Goal: Task Accomplishment & Management: Manage account settings

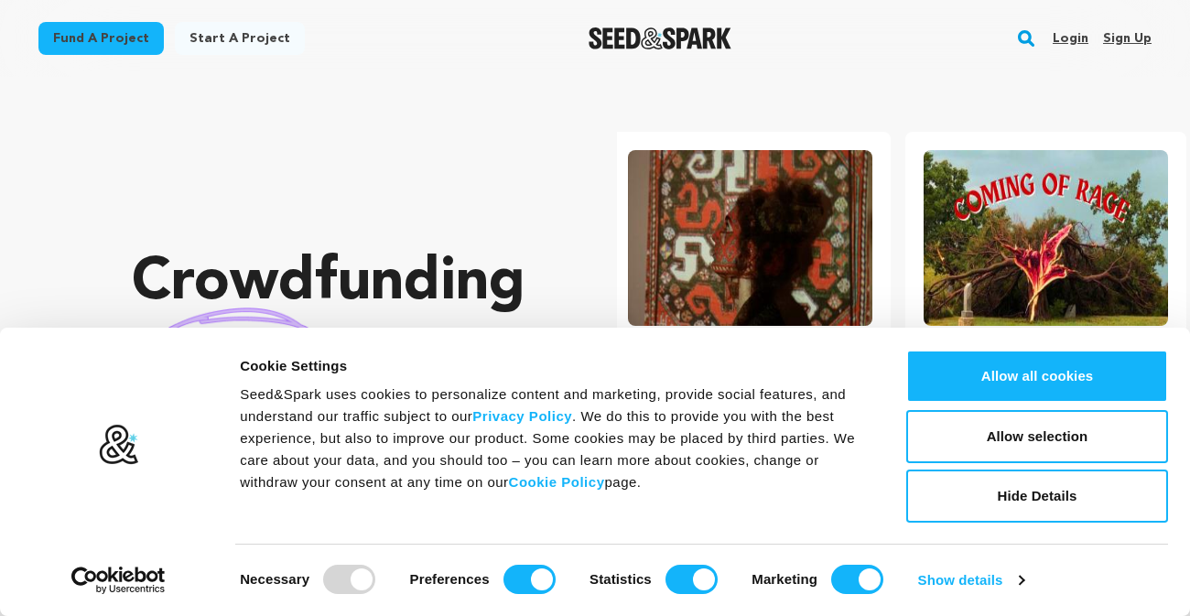
scroll to position [0, 310]
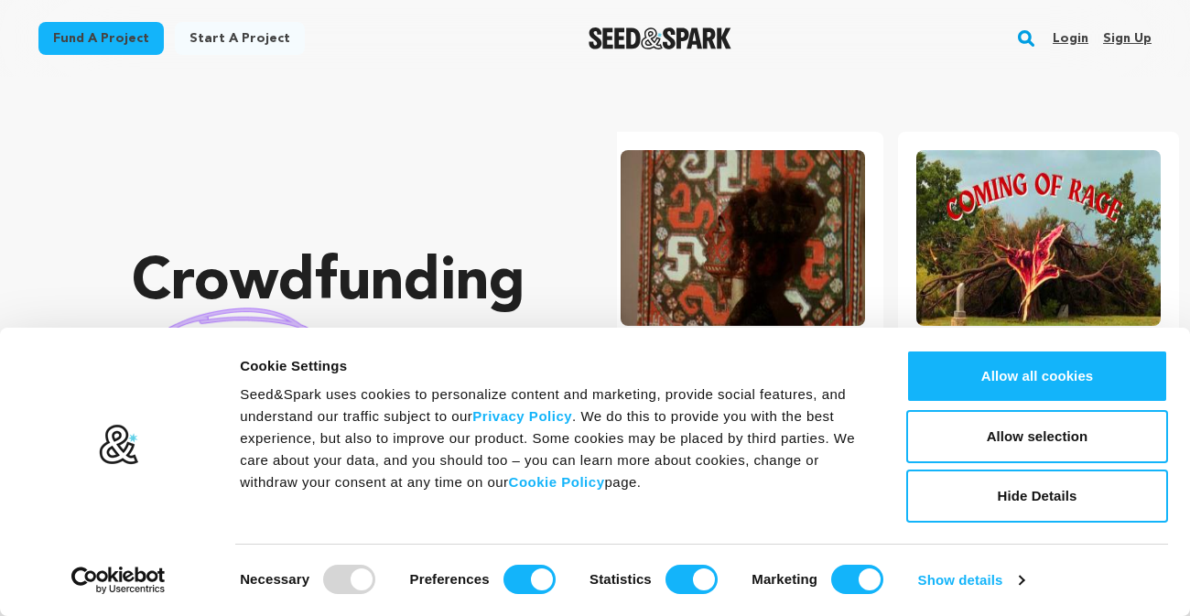
click at [1072, 40] on link "Login" at bounding box center [1071, 38] width 36 height 29
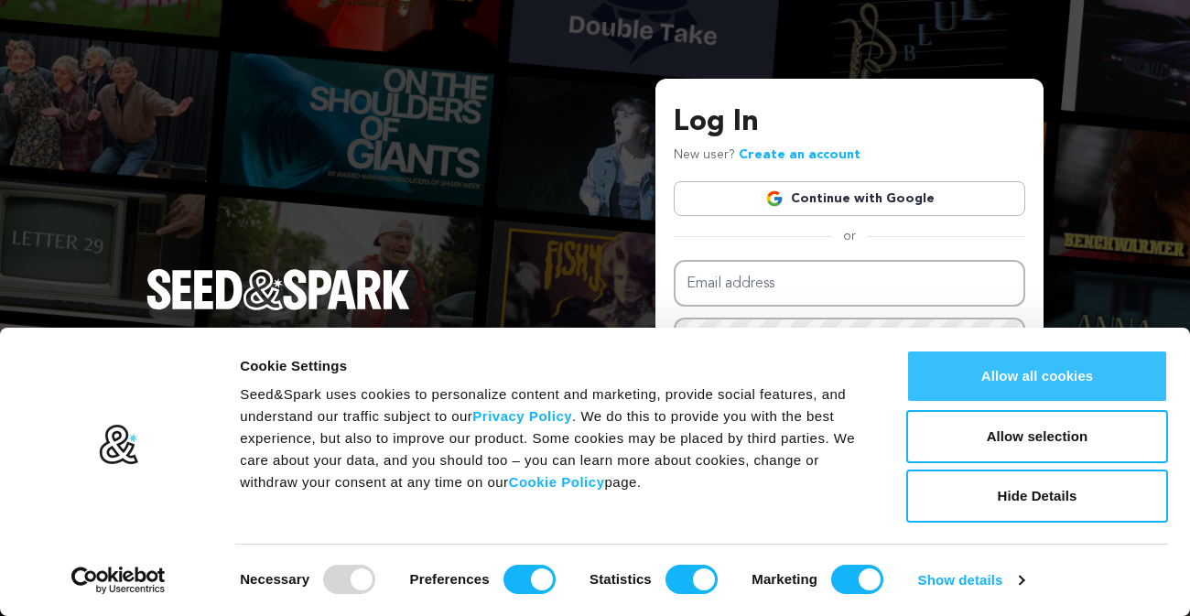
click at [961, 362] on button "Allow all cookies" at bounding box center [1037, 376] width 262 height 53
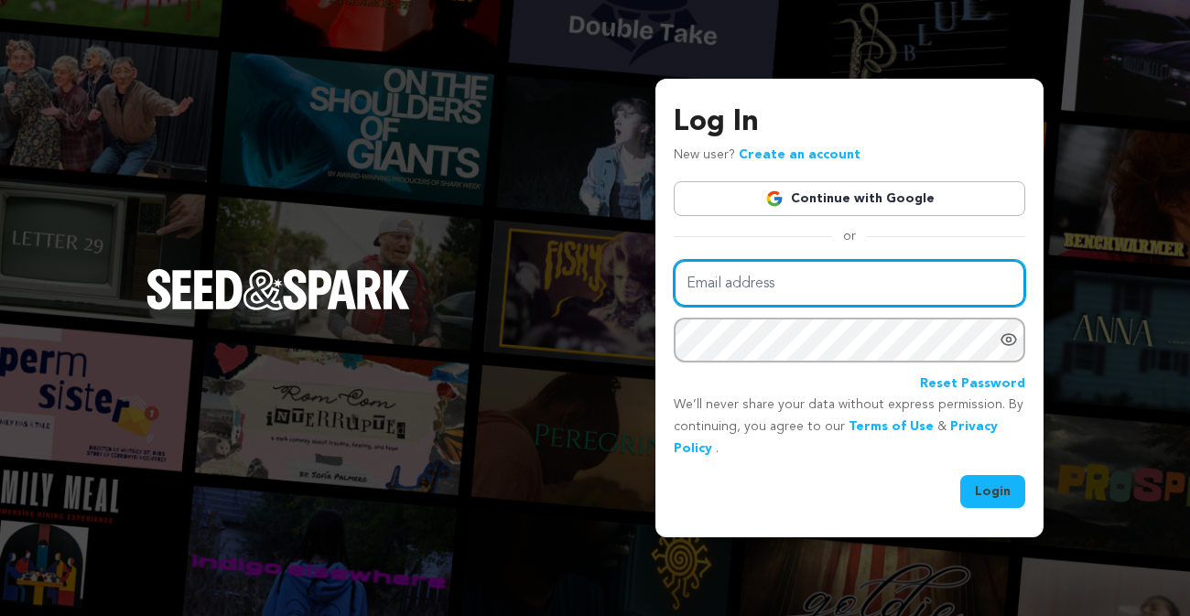
click at [844, 268] on input "Email address" at bounding box center [850, 283] width 352 height 47
type input "sophie@ouchproductions.tv"
click at [960, 475] on button "Login" at bounding box center [992, 491] width 65 height 33
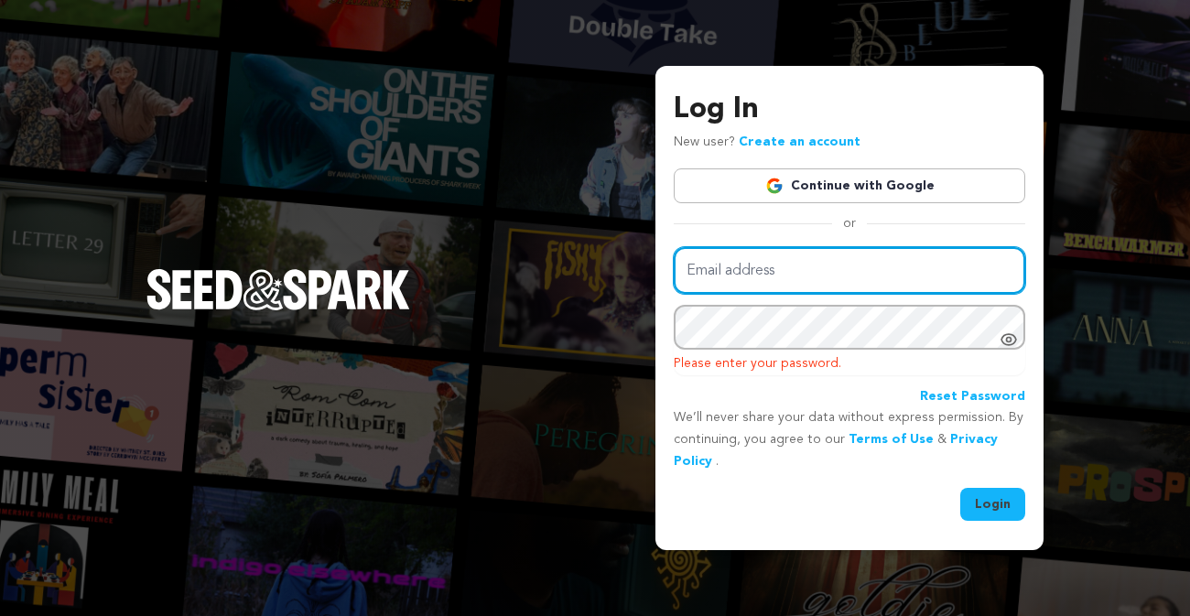
click at [840, 286] on input "Email address" at bounding box center [850, 270] width 352 height 47
type input "sophie@ouchproductions.tv"
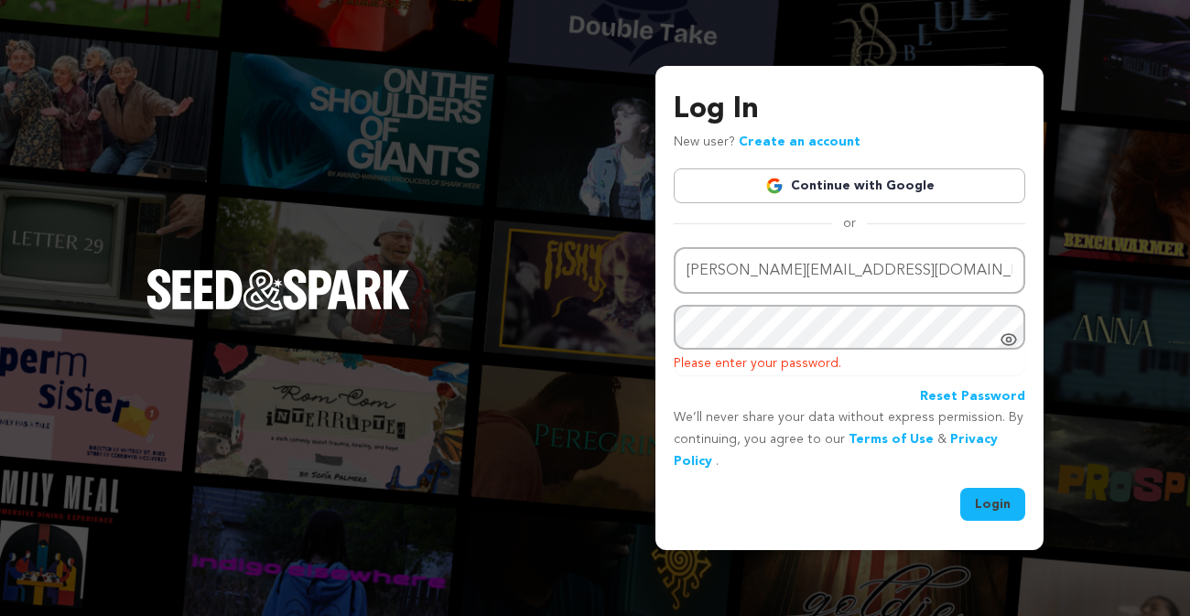
click at [1018, 497] on button "Login" at bounding box center [992, 504] width 65 height 33
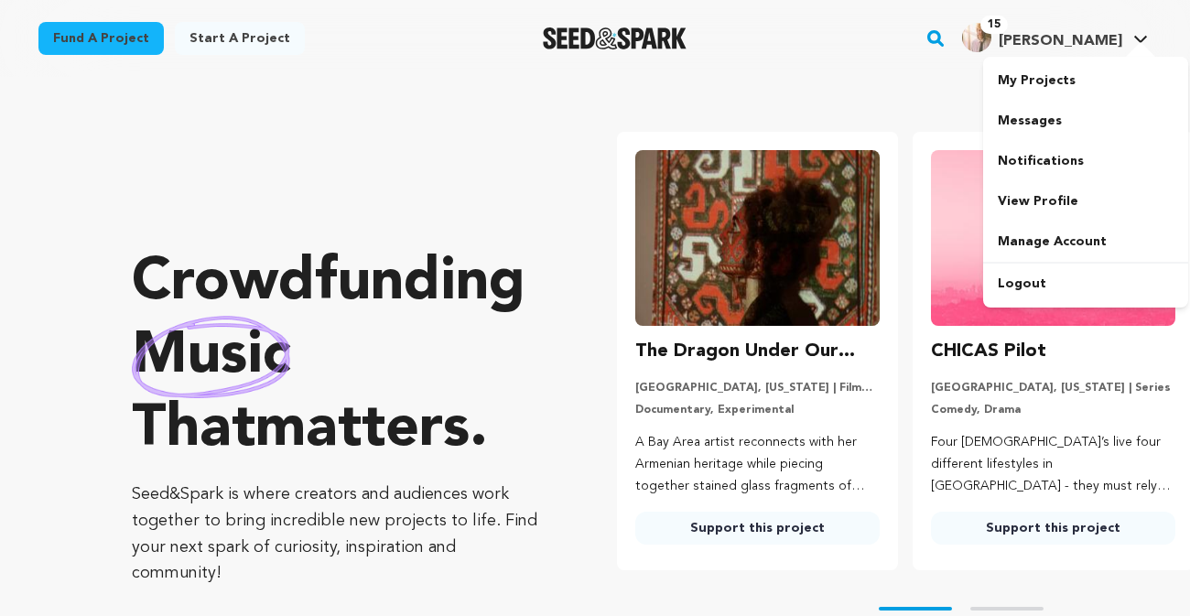
click at [1063, 35] on span "Sophie B." at bounding box center [1061, 41] width 124 height 15
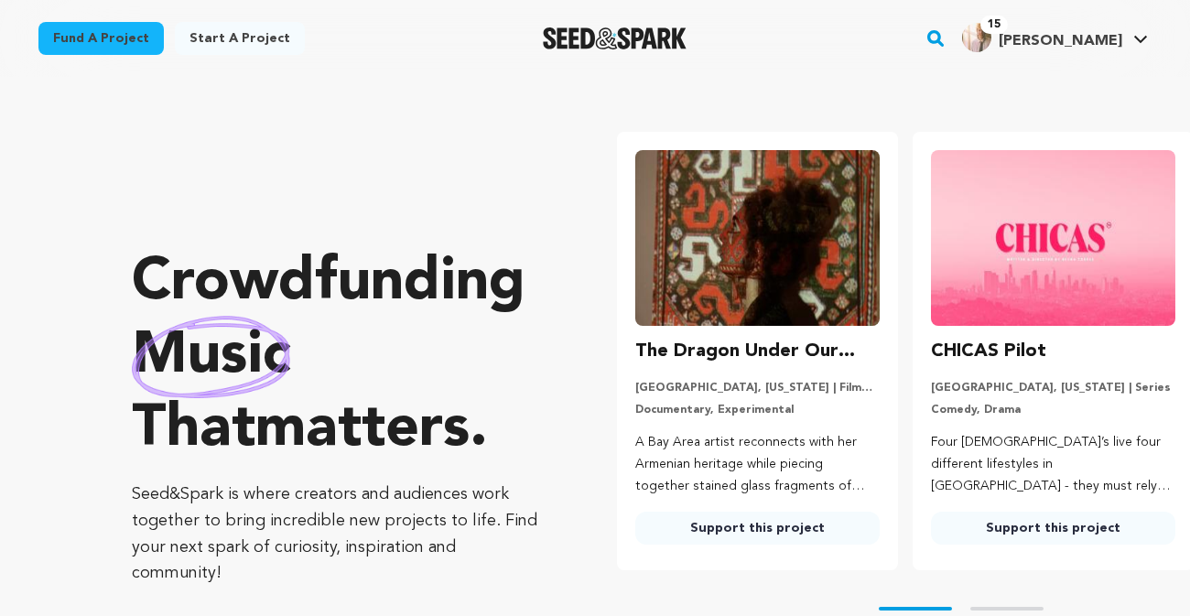
click at [1063, 35] on span "[PERSON_NAME]" at bounding box center [1061, 41] width 124 height 15
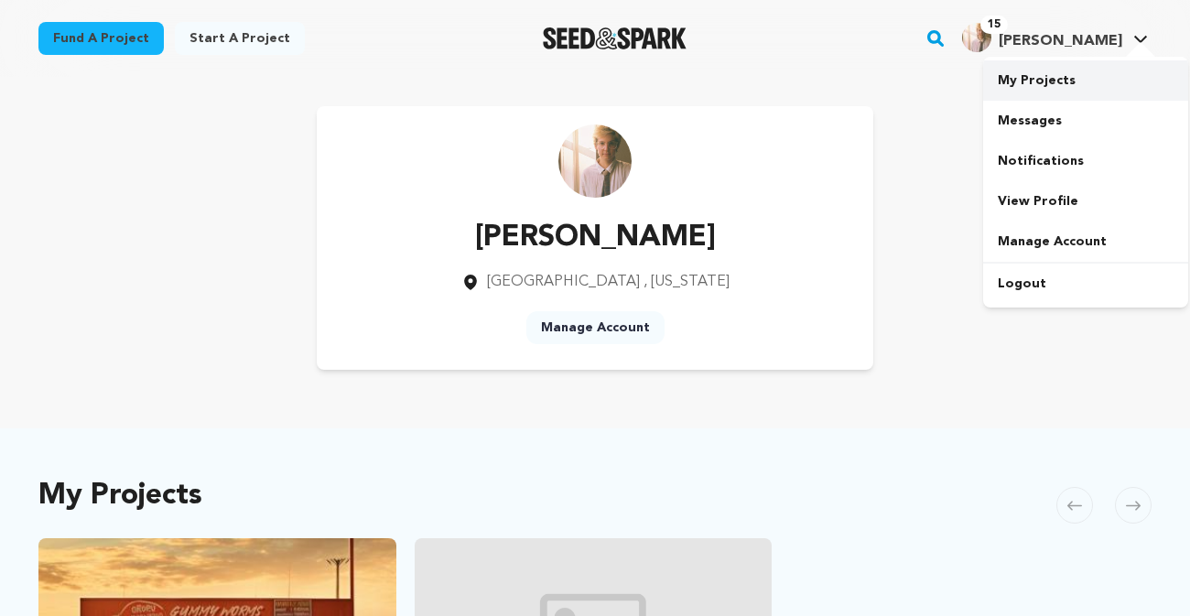
click at [1025, 87] on link "My Projects" at bounding box center [1085, 80] width 205 height 40
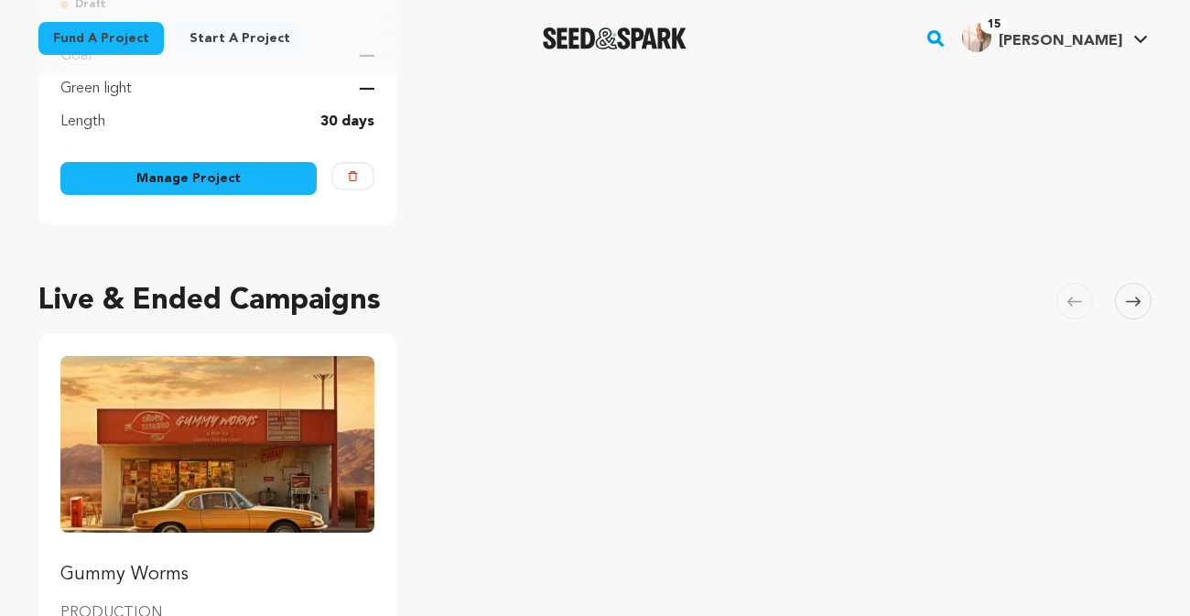
scroll to position [540, 0]
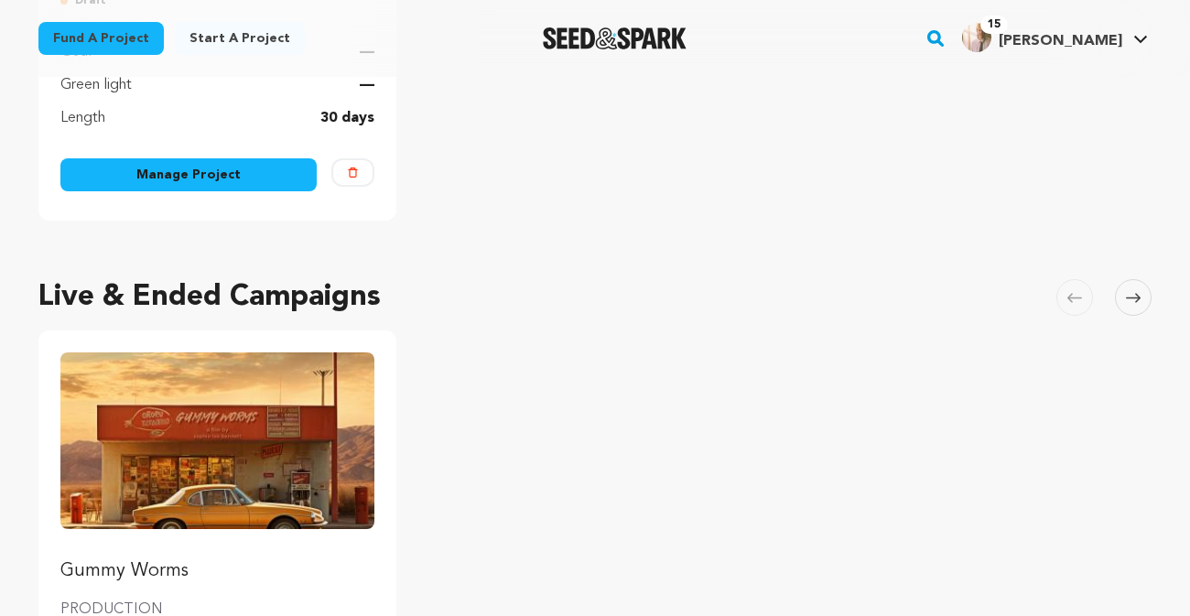
click at [301, 453] on img "Fund Gummy Worms" at bounding box center [217, 440] width 314 height 176
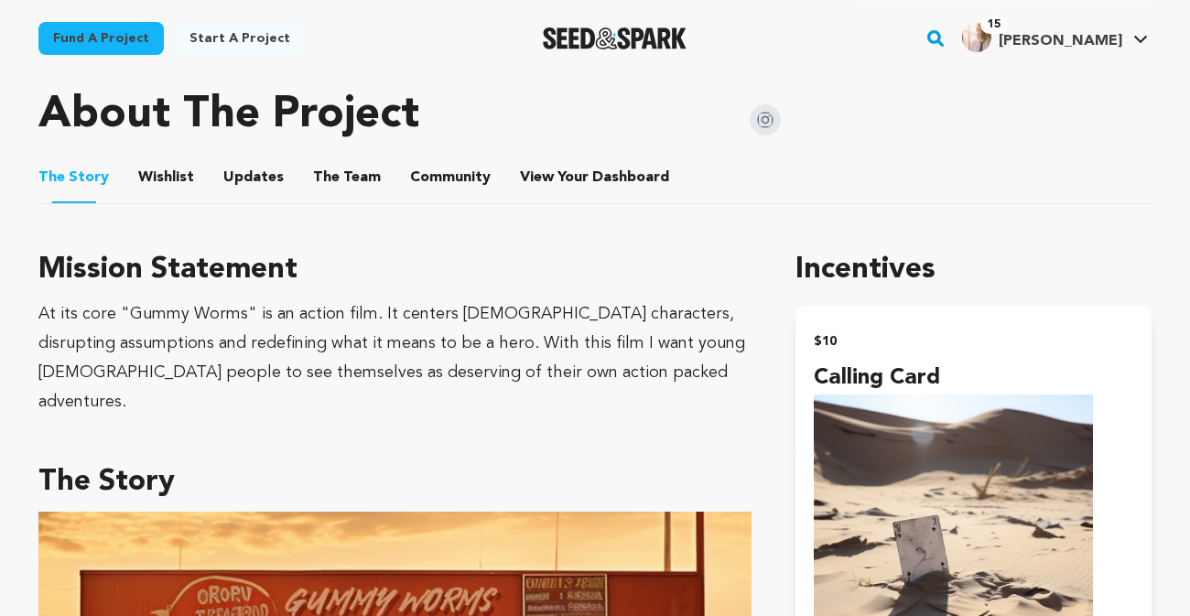
scroll to position [889, 0]
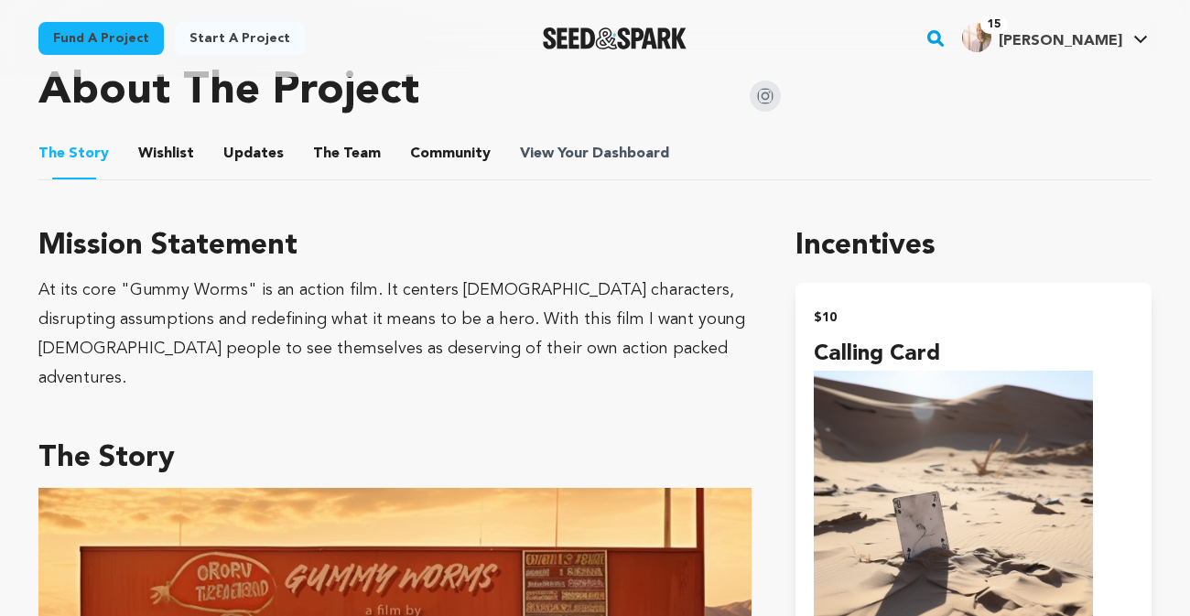
click at [604, 143] on span "Dashboard" at bounding box center [630, 154] width 77 height 22
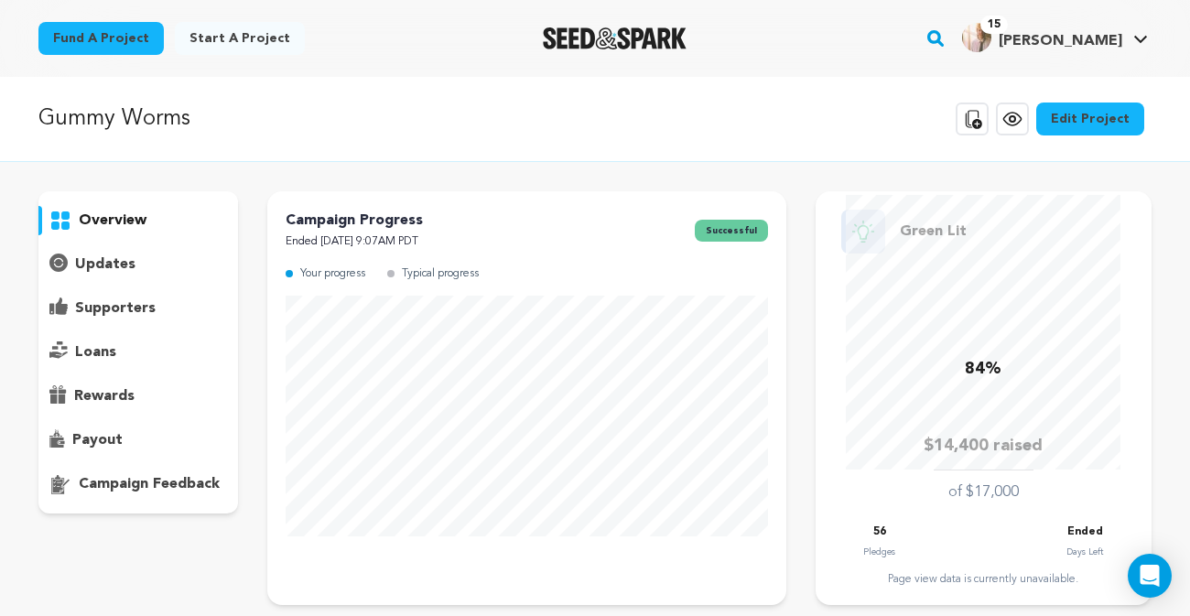
click at [137, 302] on p "supporters" at bounding box center [115, 309] width 81 height 22
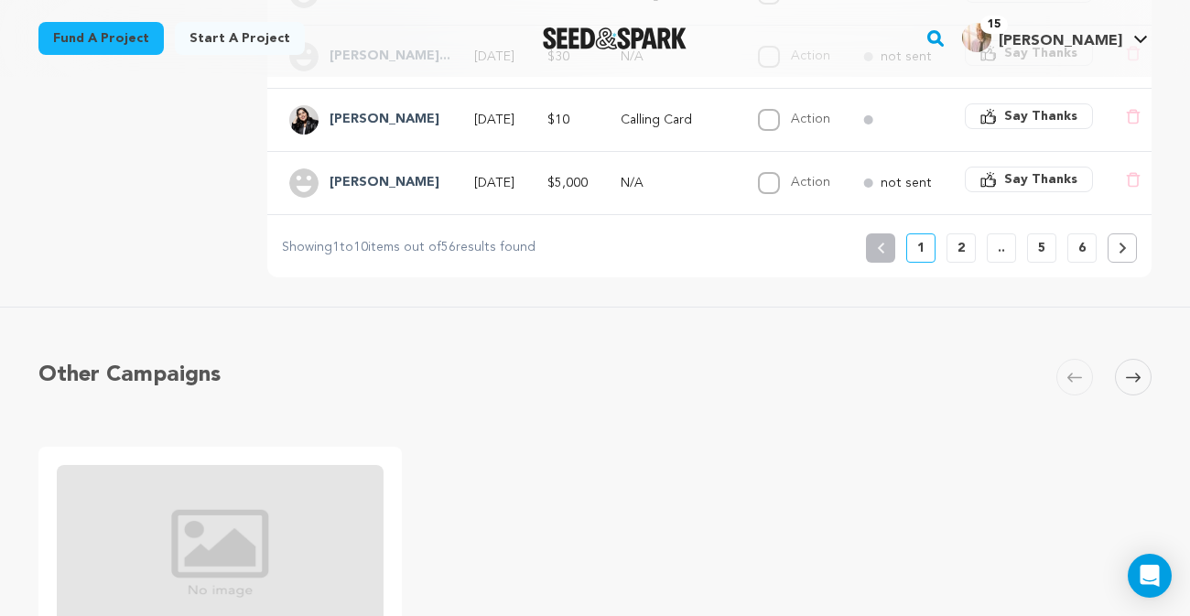
scroll to position [904, 0]
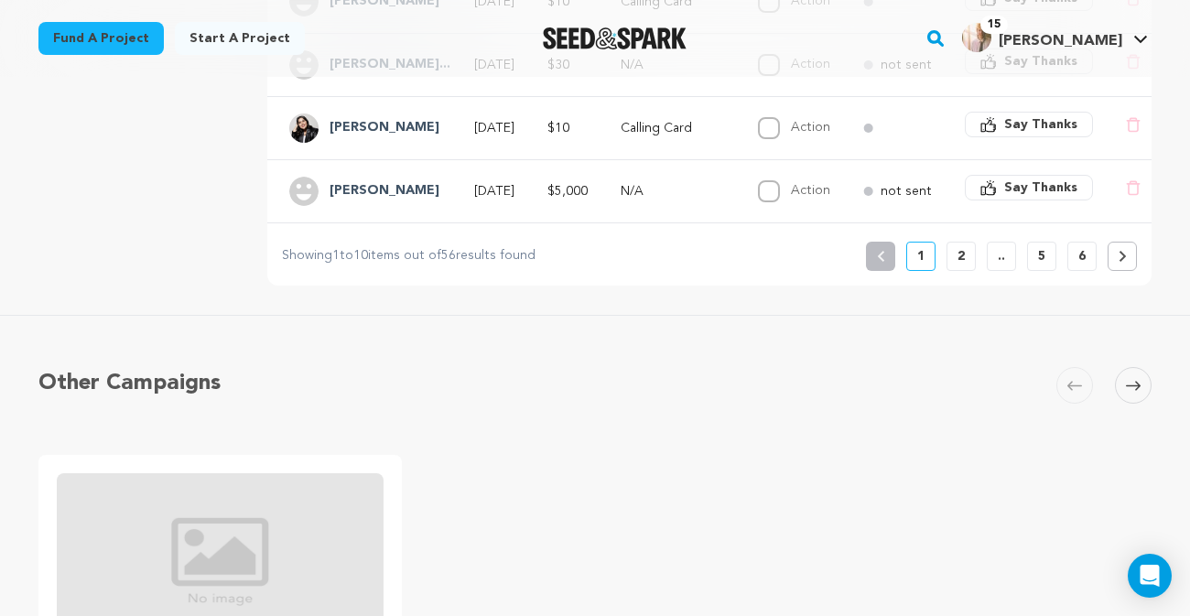
click at [961, 265] on p "2" at bounding box center [961, 256] width 7 height 18
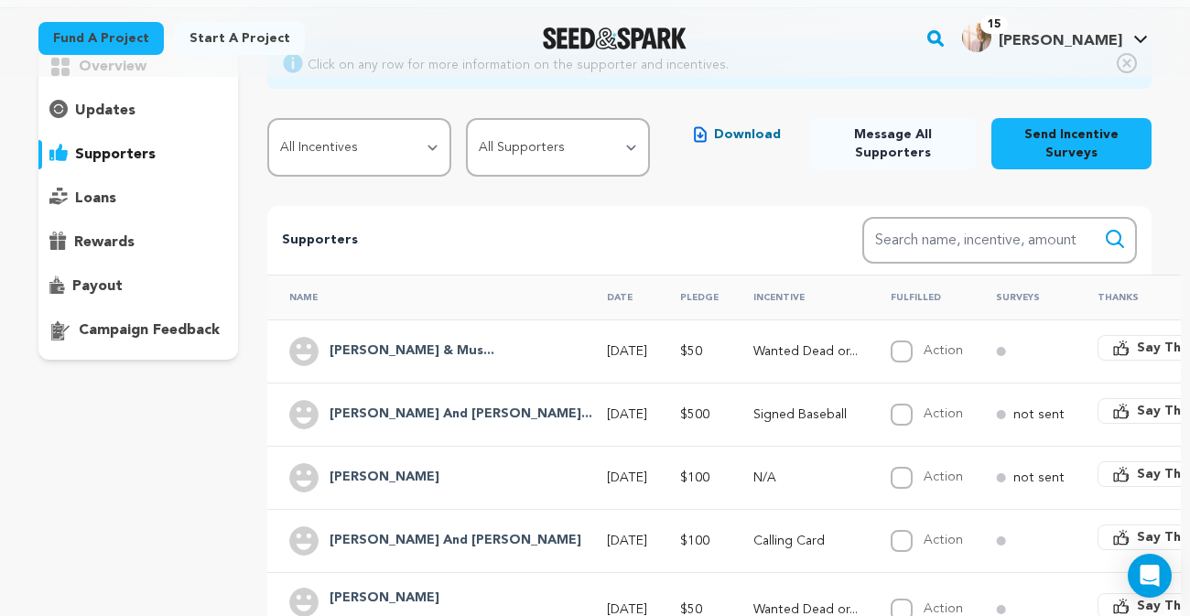
scroll to position [244, 0]
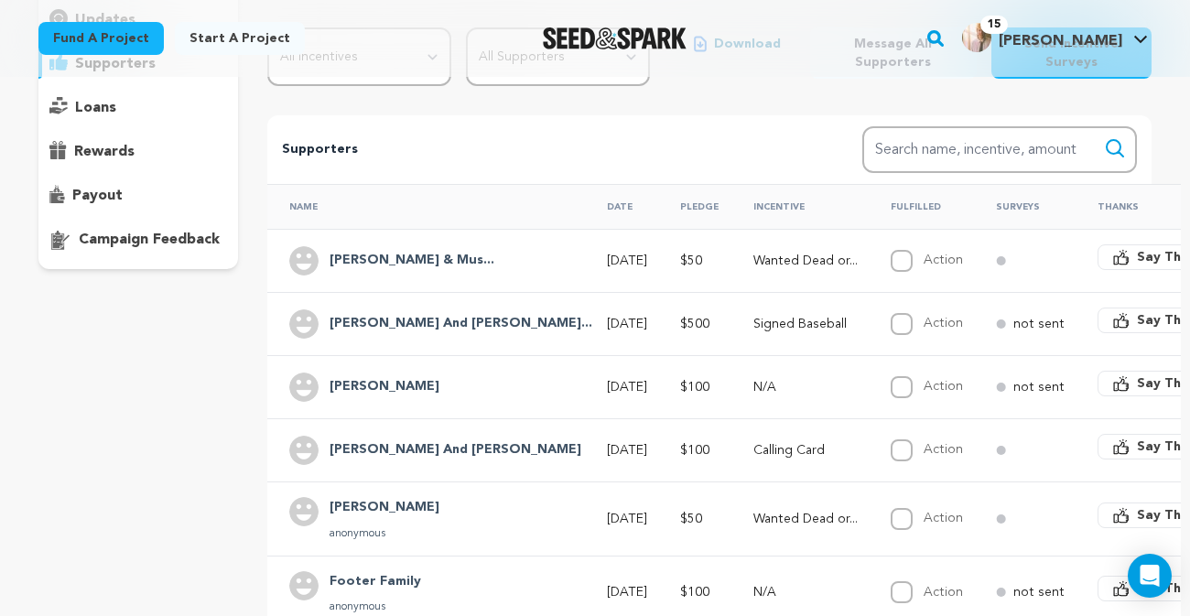
click at [369, 318] on h4 "[PERSON_NAME] And [PERSON_NAME]..." at bounding box center [461, 324] width 263 height 22
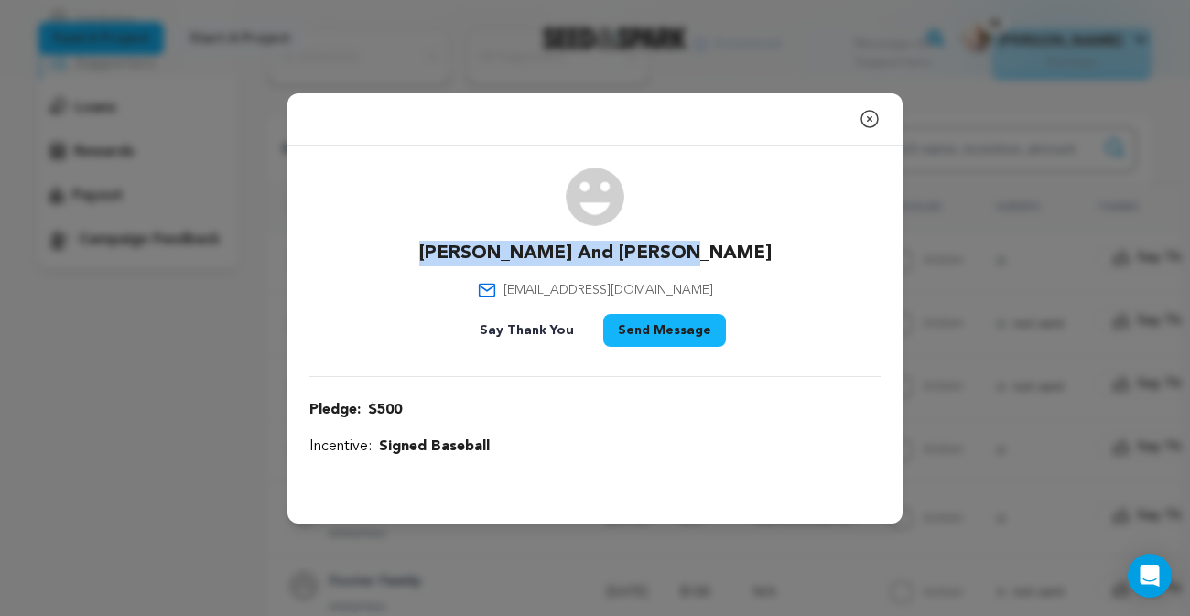
drag, startPoint x: 714, startPoint y: 253, endPoint x: 476, endPoint y: 253, distance: 238.0
click at [476, 253] on div "[PERSON_NAME] And [PERSON_NAME] [EMAIL_ADDRESS][DOMAIN_NAME] Say Thank You Send…" at bounding box center [594, 261] width 571 height 187
copy p "[PERSON_NAME] And [PERSON_NAME]"
